Goal: Task Accomplishment & Management: Manage account settings

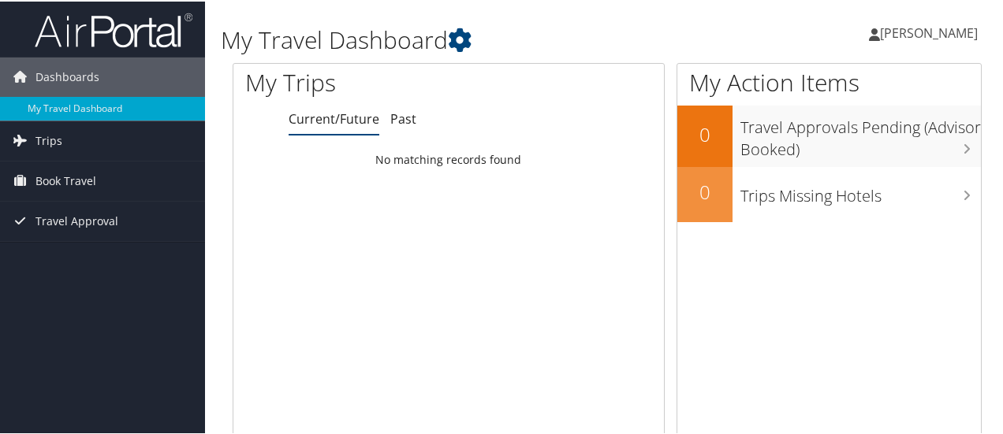
click at [908, 25] on span "[PERSON_NAME]" at bounding box center [929, 31] width 98 height 17
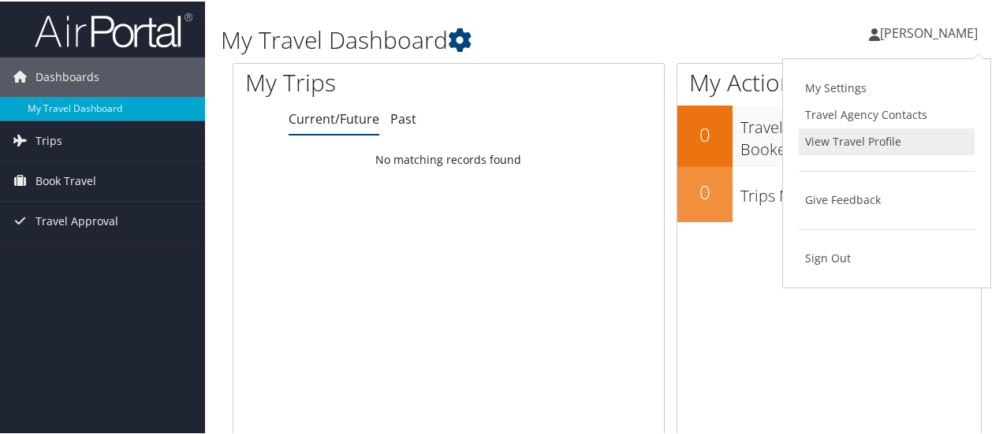
click at [816, 144] on link "View Travel Profile" at bounding box center [887, 140] width 176 height 27
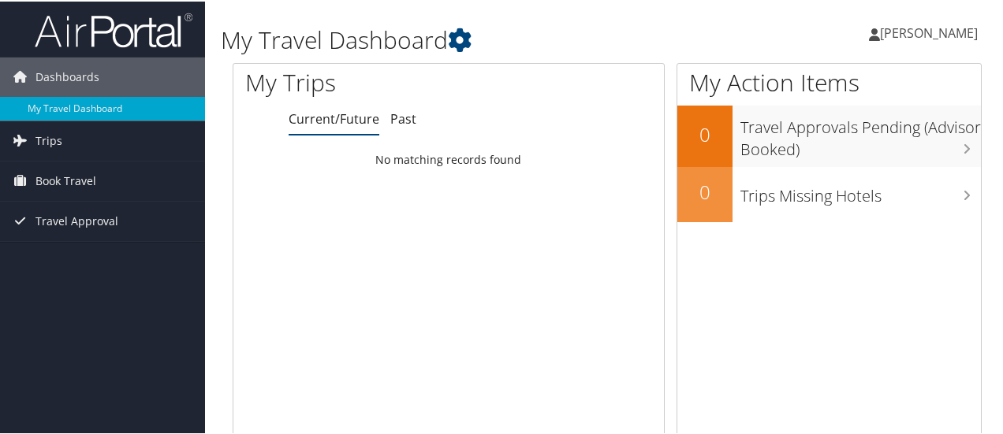
click at [908, 31] on span "[PERSON_NAME]" at bounding box center [929, 31] width 98 height 17
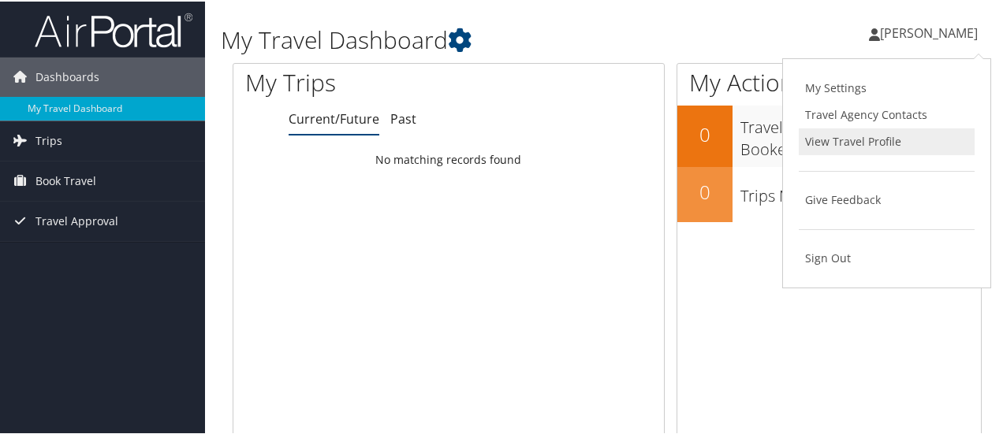
click at [848, 138] on link "View Travel Profile" at bounding box center [887, 140] width 176 height 27
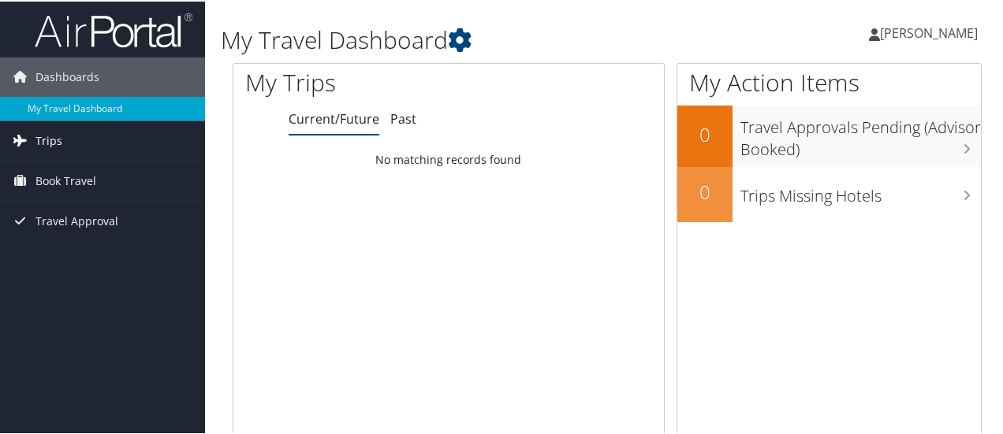
click at [43, 147] on span "Trips" at bounding box center [48, 139] width 27 height 39
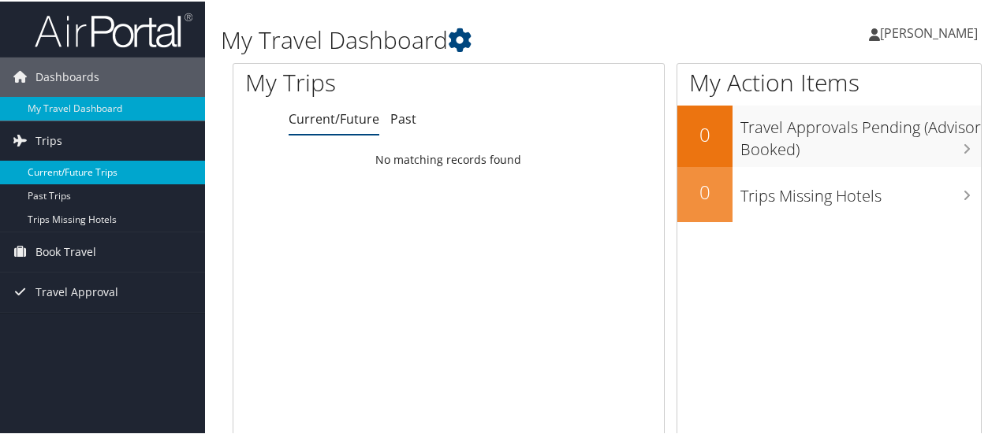
click at [84, 171] on link "Current/Future Trips" at bounding box center [102, 171] width 205 height 24
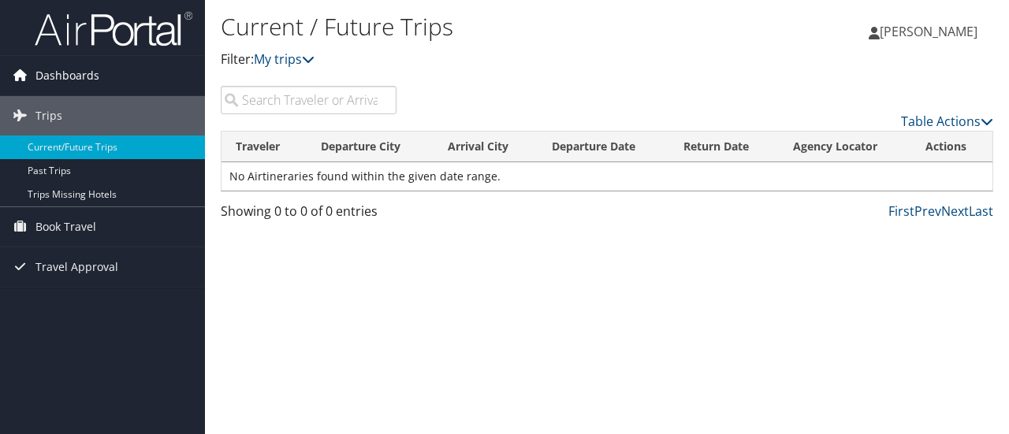
click at [65, 76] on span "Dashboards" at bounding box center [67, 75] width 64 height 39
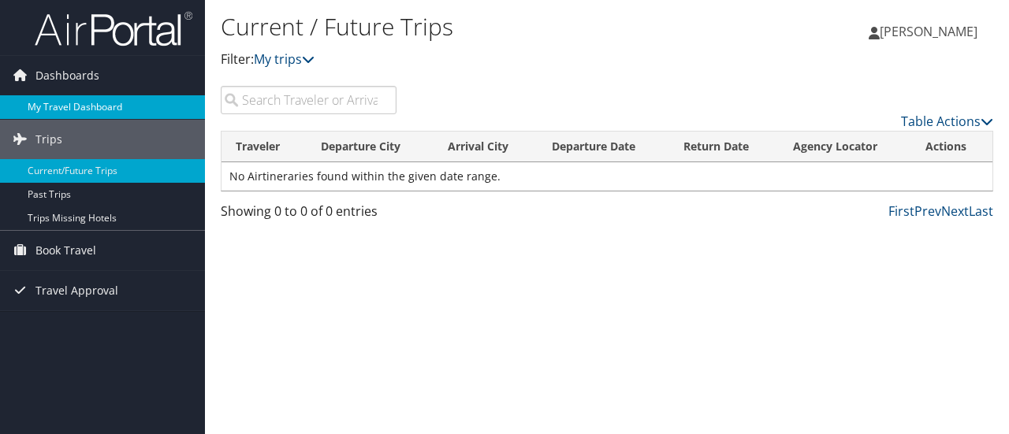
click at [66, 103] on link "My Travel Dashboard" at bounding box center [102, 107] width 205 height 24
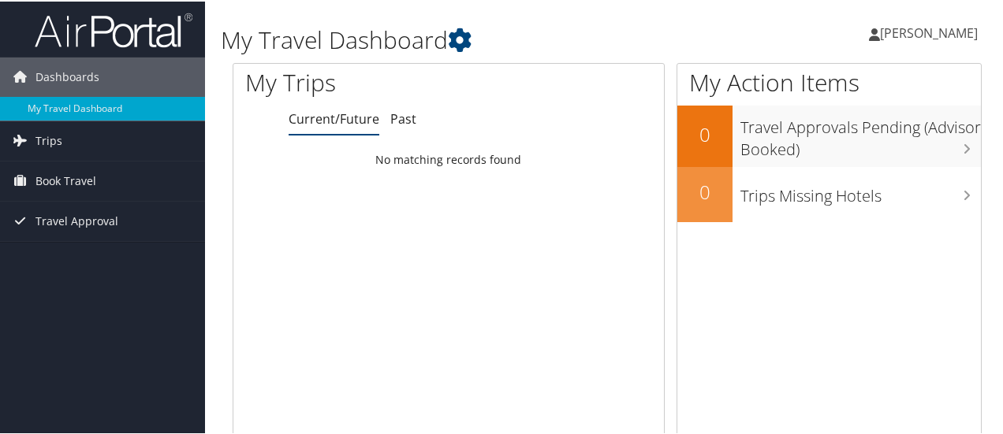
click at [134, 31] on img at bounding box center [114, 28] width 158 height 37
click at [880, 35] on icon at bounding box center [874, 33] width 11 height 13
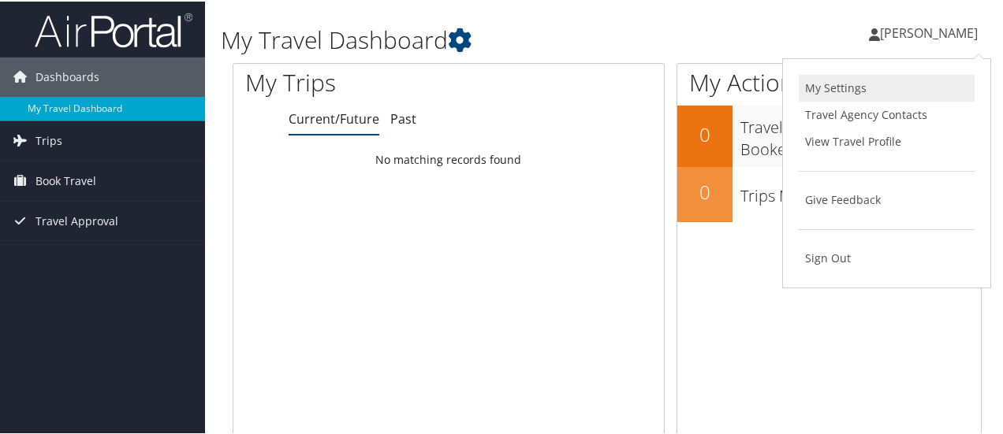
click at [862, 84] on link "My Settings" at bounding box center [887, 86] width 176 height 27
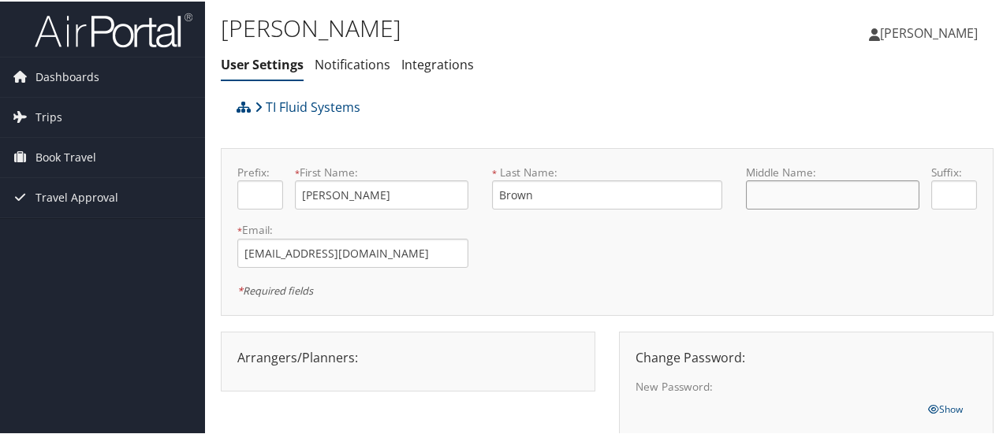
click at [817, 185] on input "text" at bounding box center [832, 193] width 173 height 29
type input "Joseph"
click at [822, 219] on div "Middle Name: Joseph" at bounding box center [832, 192] width 173 height 58
click at [571, 252] on div "Prefix: * First Name: Ethan This field is required * Last Name: Brown This fiel…" at bounding box center [607, 230] width 763 height 135
drag, startPoint x: 785, startPoint y: 195, endPoint x: 733, endPoint y: 198, distance: 52.9
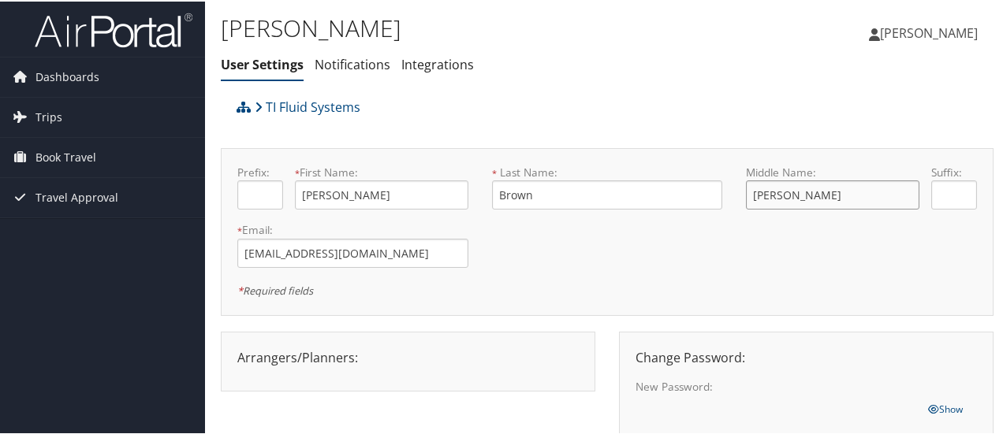
click at [734, 198] on div "Middle Name: Joseph Suffix:" at bounding box center [861, 192] width 255 height 58
click at [705, 220] on div "* Last Name: Brown This field is required" at bounding box center [607, 192] width 255 height 58
click at [375, 56] on link "Notifications" at bounding box center [353, 62] width 76 height 17
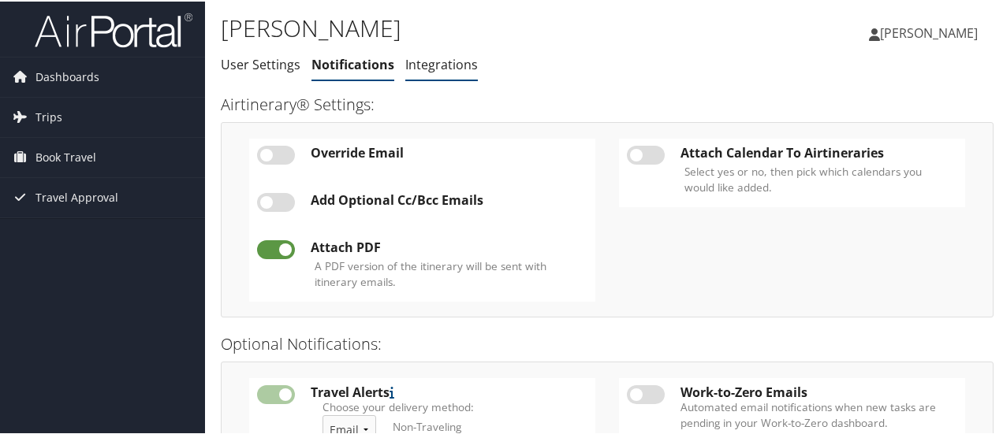
click at [445, 70] on link "Integrations" at bounding box center [441, 62] width 73 height 17
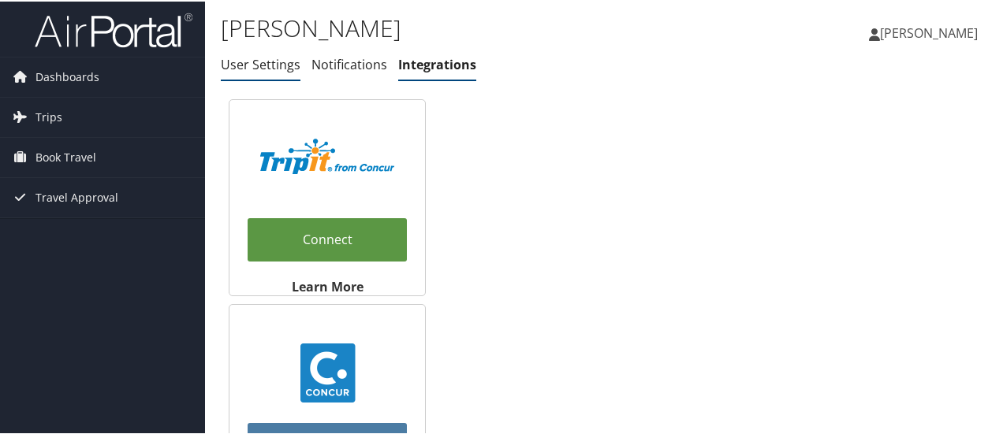
click at [278, 62] on link "User Settings" at bounding box center [261, 62] width 80 height 17
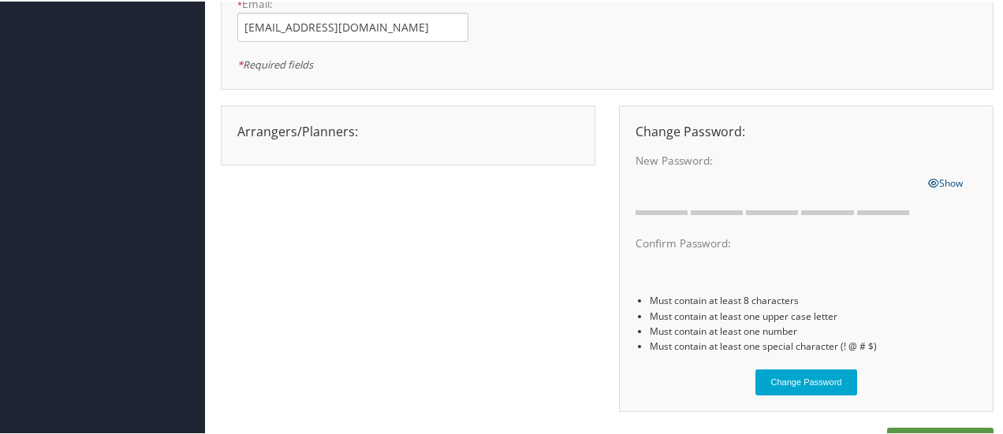
scroll to position [34, 0]
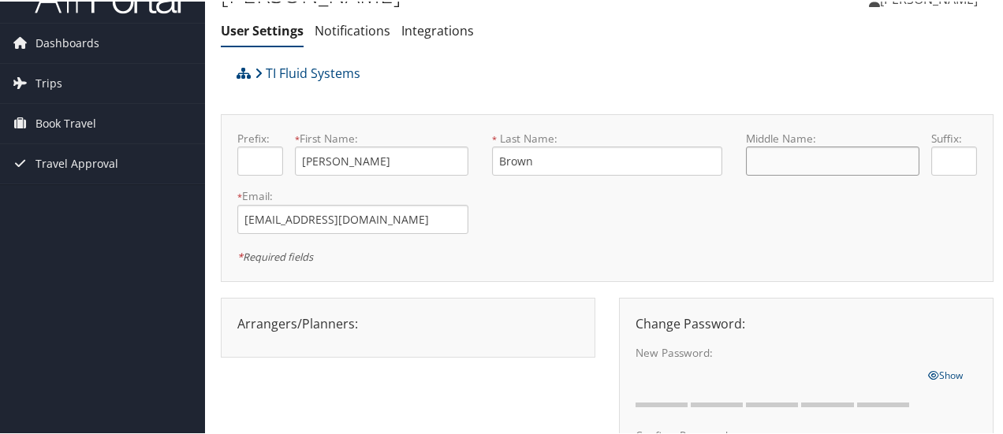
click at [768, 162] on input "text" at bounding box center [832, 159] width 173 height 29
type input "[PERSON_NAME]"
click at [600, 360] on div "Arrangers/Planners: Edit Arrangers & Planners [PERSON_NAME] [PERSON_NAME] [PERS…" at bounding box center [414, 334] width 386 height 76
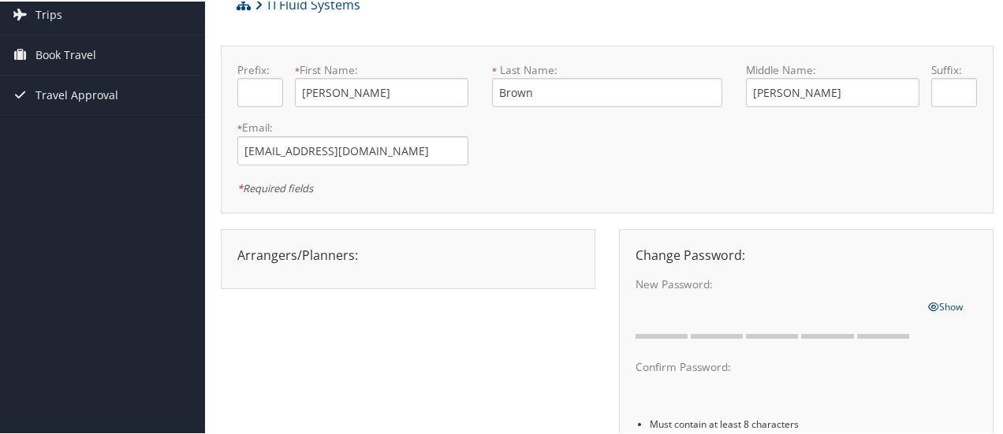
scroll to position [270, 0]
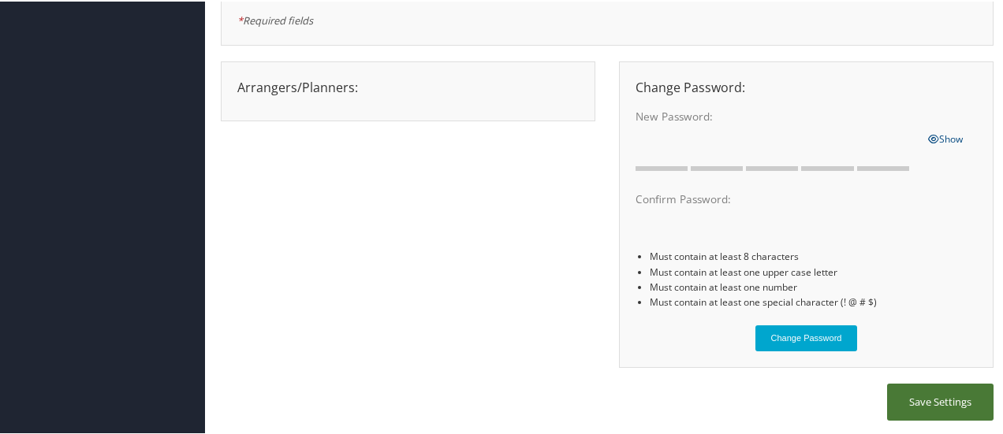
click at [955, 392] on button "Save Settings" at bounding box center [940, 400] width 106 height 37
click at [308, 86] on div "Arrangers/Planners: Edit Arrangers & Planners [PERSON_NAME] [PERSON_NAME] [PERS…" at bounding box center [408, 85] width 365 height 19
click at [323, 187] on div "Arrangers/Planners: Edit Arrangers & Planners [PERSON_NAME] [PERSON_NAME] [PERS…" at bounding box center [607, 221] width 773 height 323
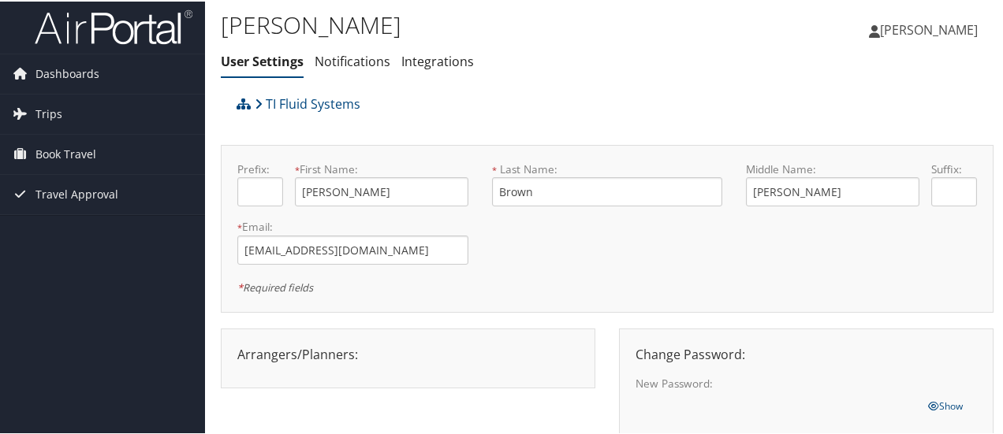
scroll to position [0, 0]
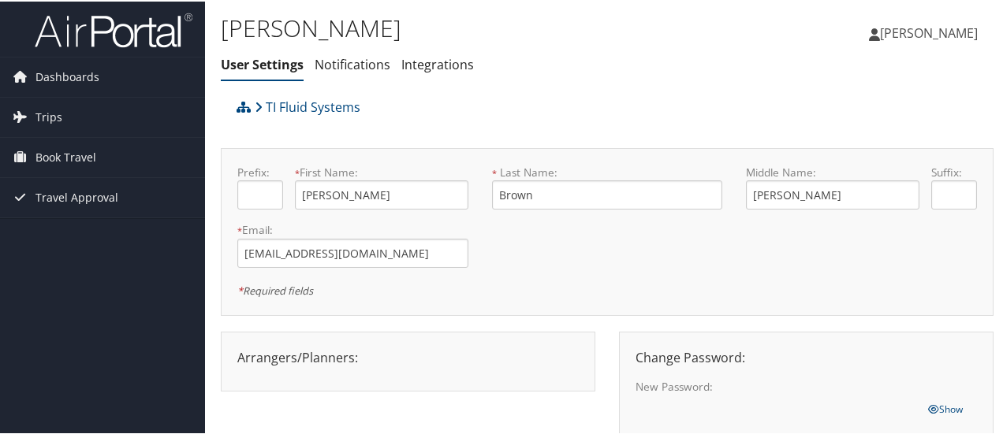
click at [909, 34] on span "[PERSON_NAME]" at bounding box center [929, 31] width 98 height 17
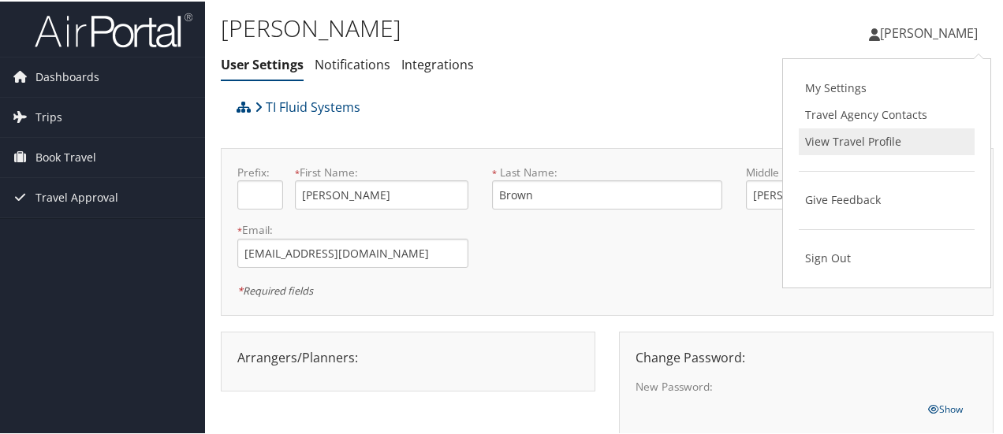
click at [836, 138] on link "View Travel Profile" at bounding box center [887, 140] width 176 height 27
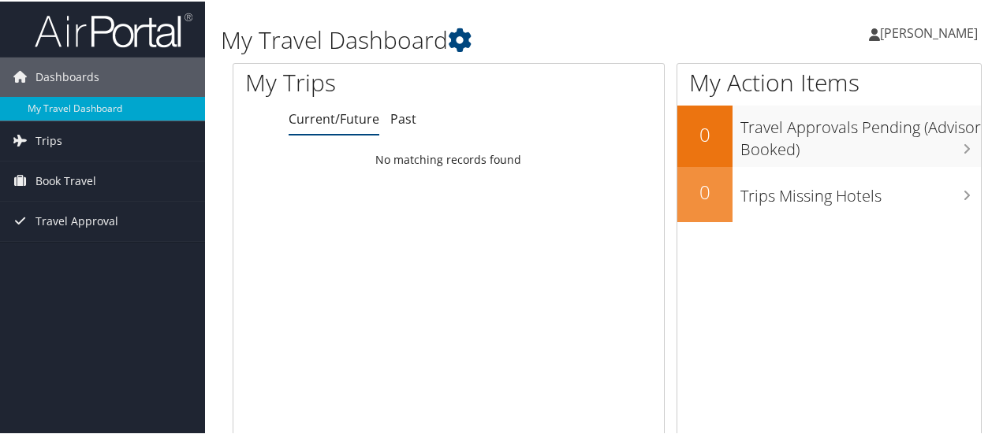
click at [880, 39] on icon at bounding box center [874, 33] width 11 height 13
